Goal: Obtain resource: Obtain resource

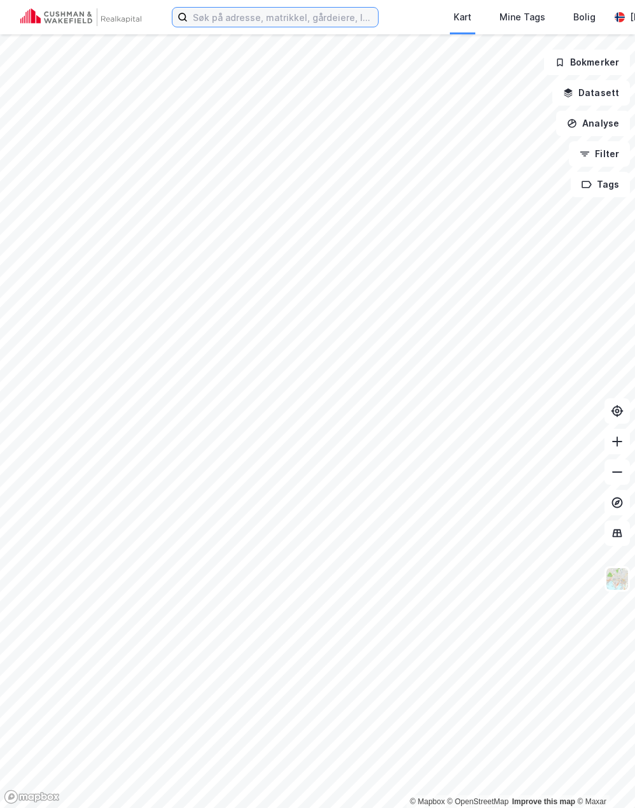
click at [325, 18] on input at bounding box center [283, 17] width 190 height 19
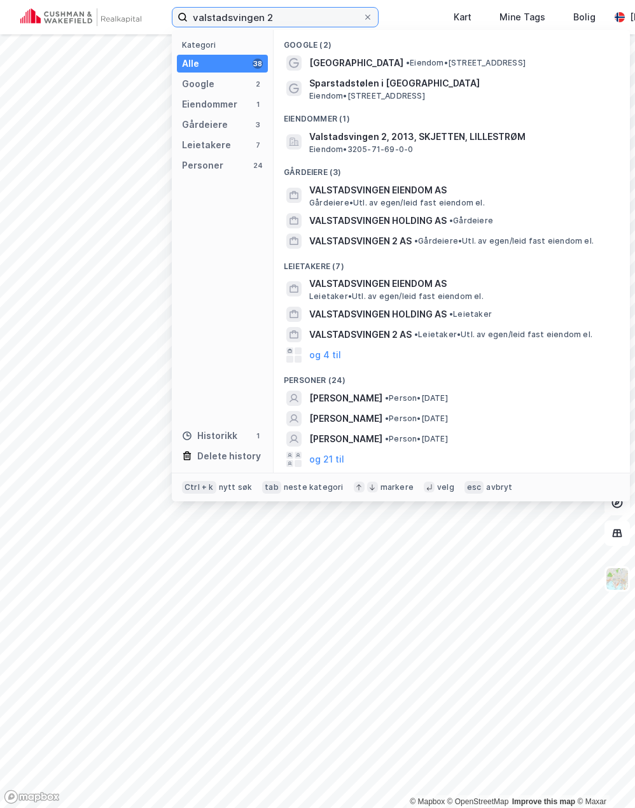
type input "valstadsvingen 2"
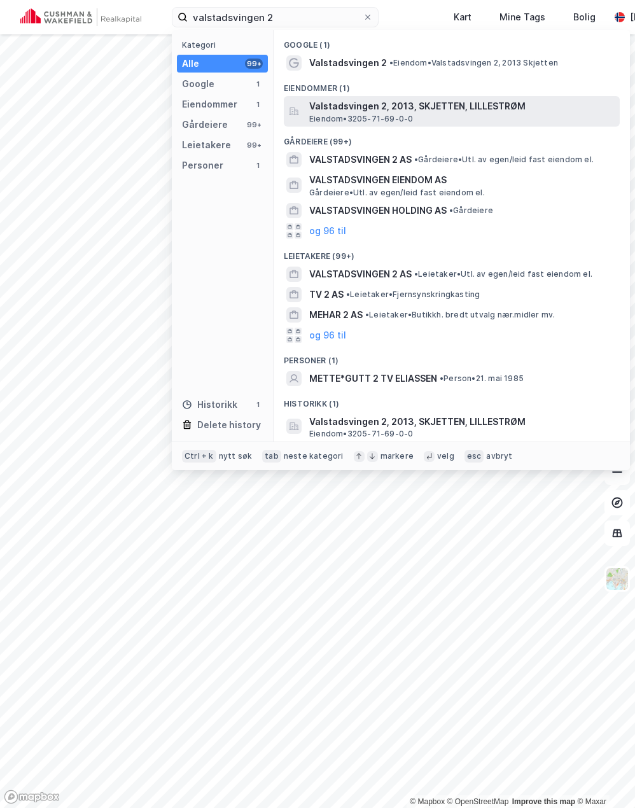
click at [388, 108] on span "Valstadsvingen 2, 2013, SKJETTEN, LILLESTRØM" at bounding box center [461, 106] width 305 height 15
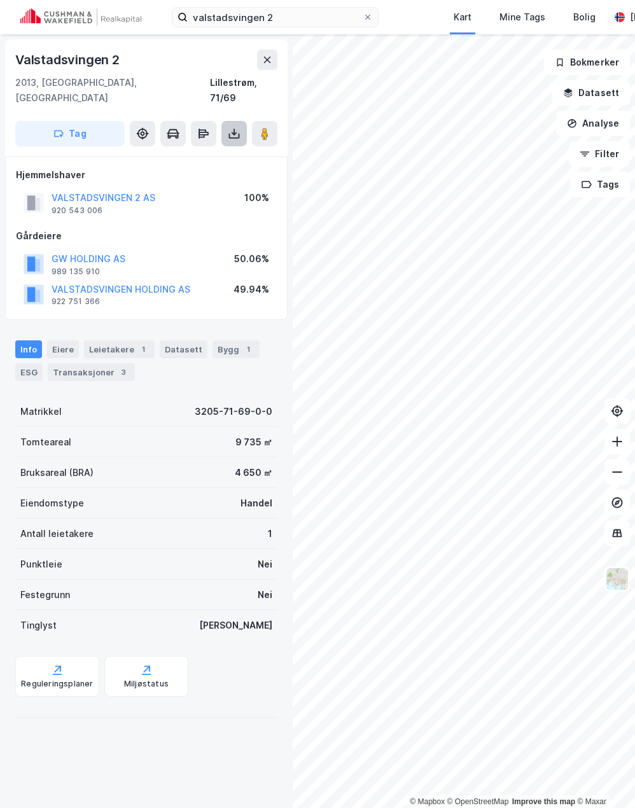
click at [234, 129] on icon at bounding box center [234, 132] width 1 height 7
click at [192, 154] on div "Last ned grunnbok" at bounding box center [171, 159] width 74 height 10
click at [118, 340] on div "Leietakere 1" at bounding box center [119, 349] width 71 height 18
